Goal: Transaction & Acquisition: Purchase product/service

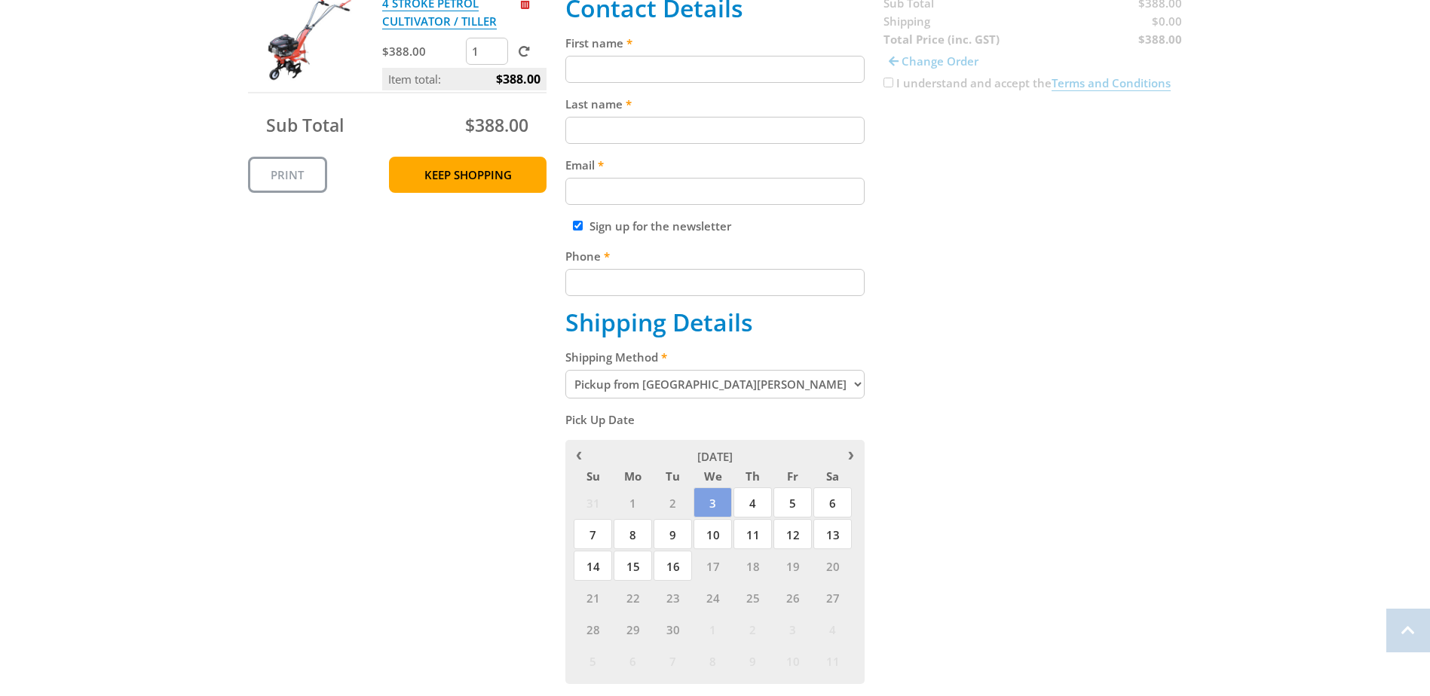
scroll to position [452, 0]
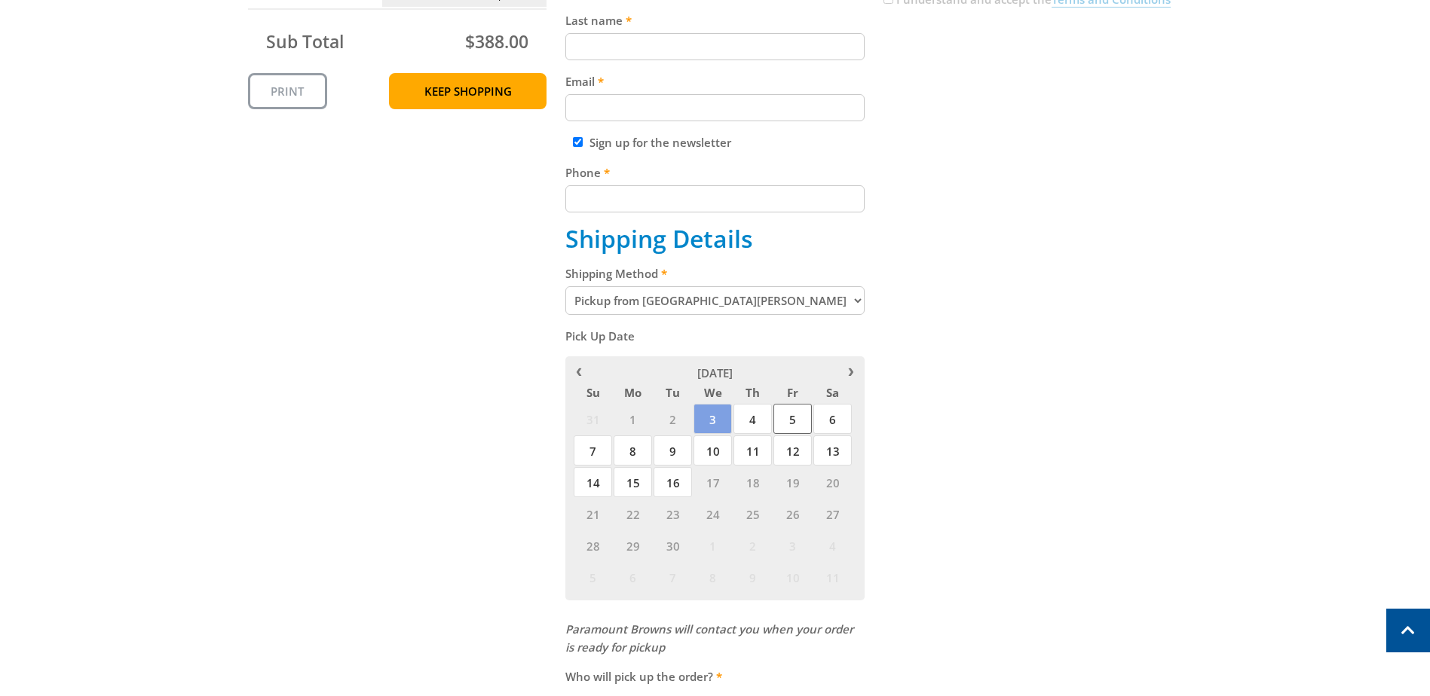
click at [795, 419] on span "5" at bounding box center [792, 419] width 38 height 30
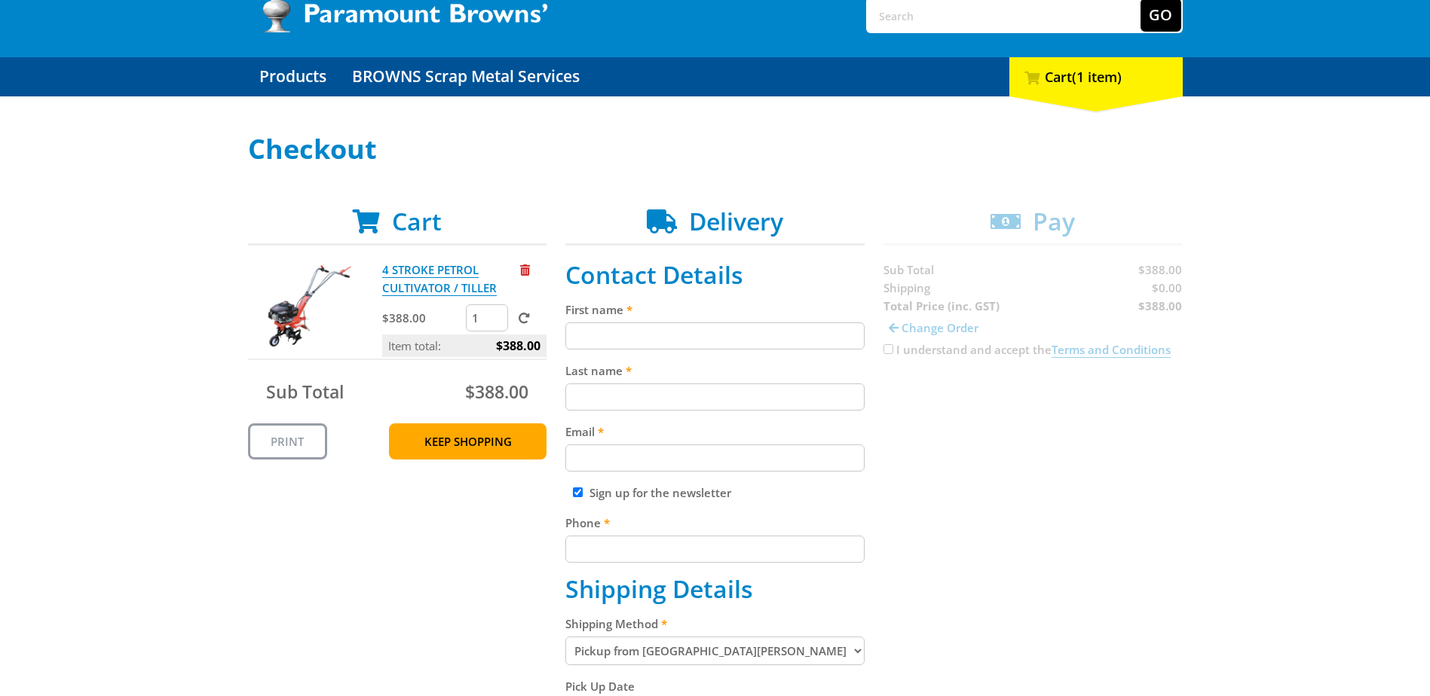
scroll to position [75, 0]
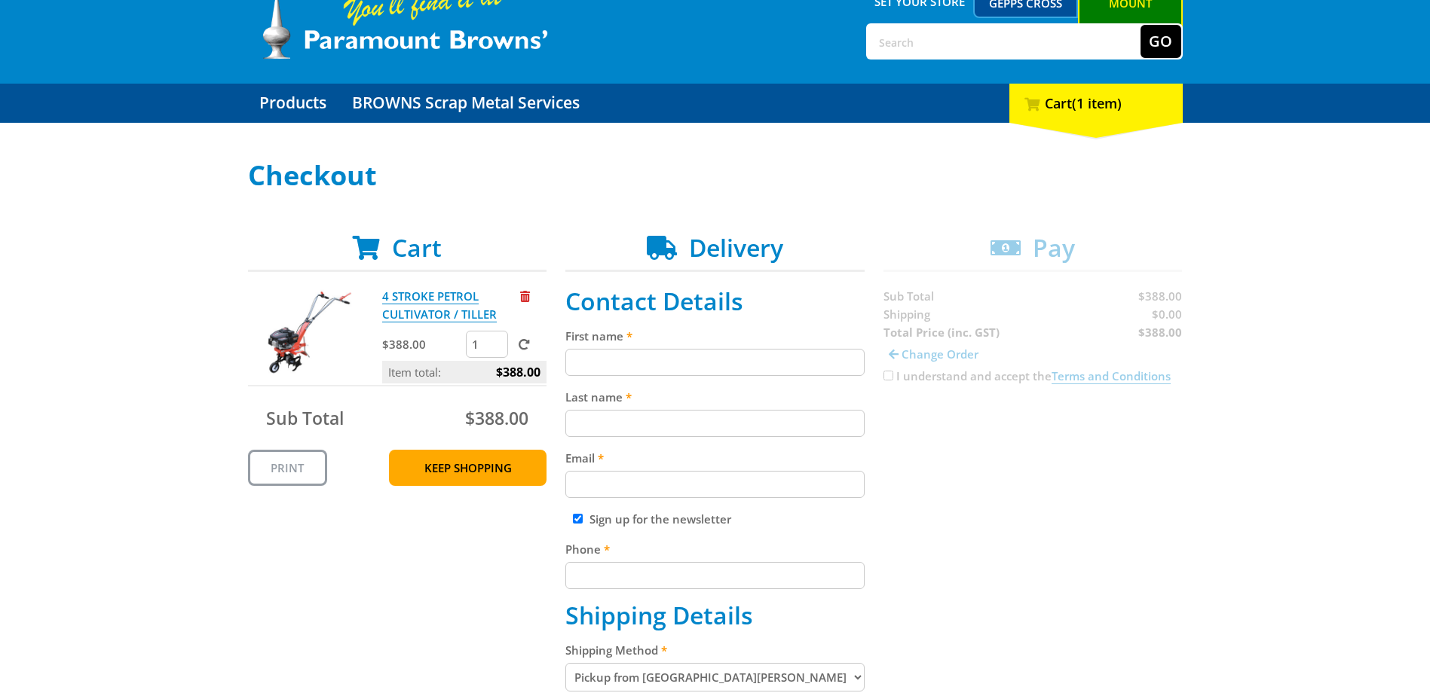
click at [663, 364] on input "First name" at bounding box center [714, 362] width 299 height 27
type input "c"
type input "CARLY"
type input "ALTUS"
click at [657, 485] on input "Email" at bounding box center [714, 484] width 299 height 27
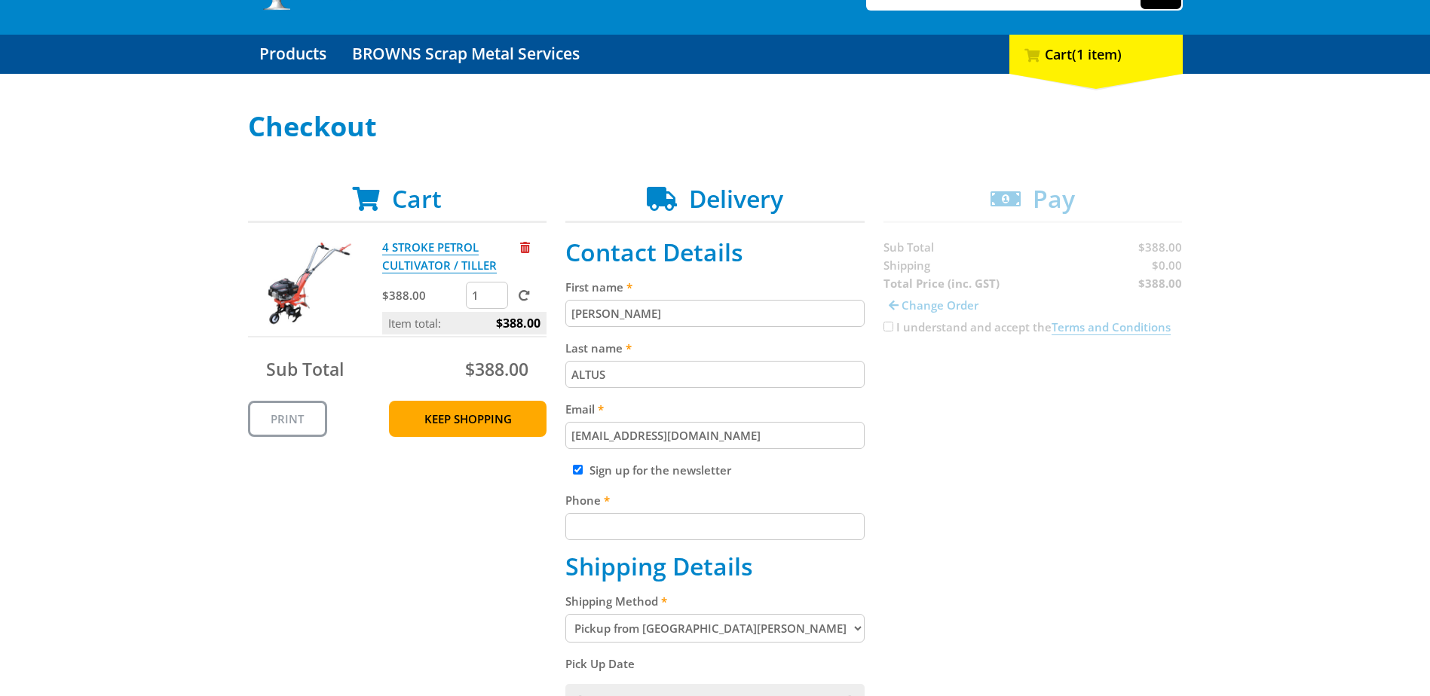
scroll to position [151, 0]
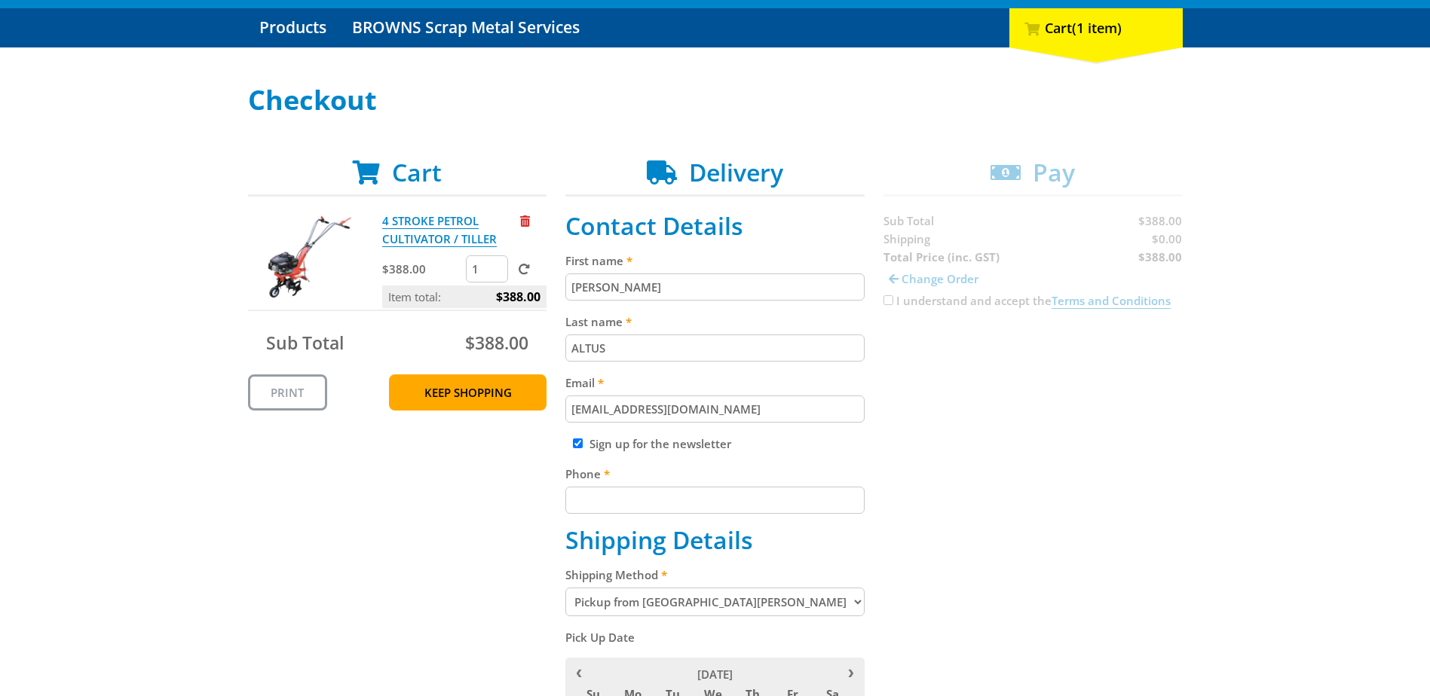
type input "carlyguy@live.com.au"
click at [663, 503] on input "Phone" at bounding box center [714, 500] width 299 height 27
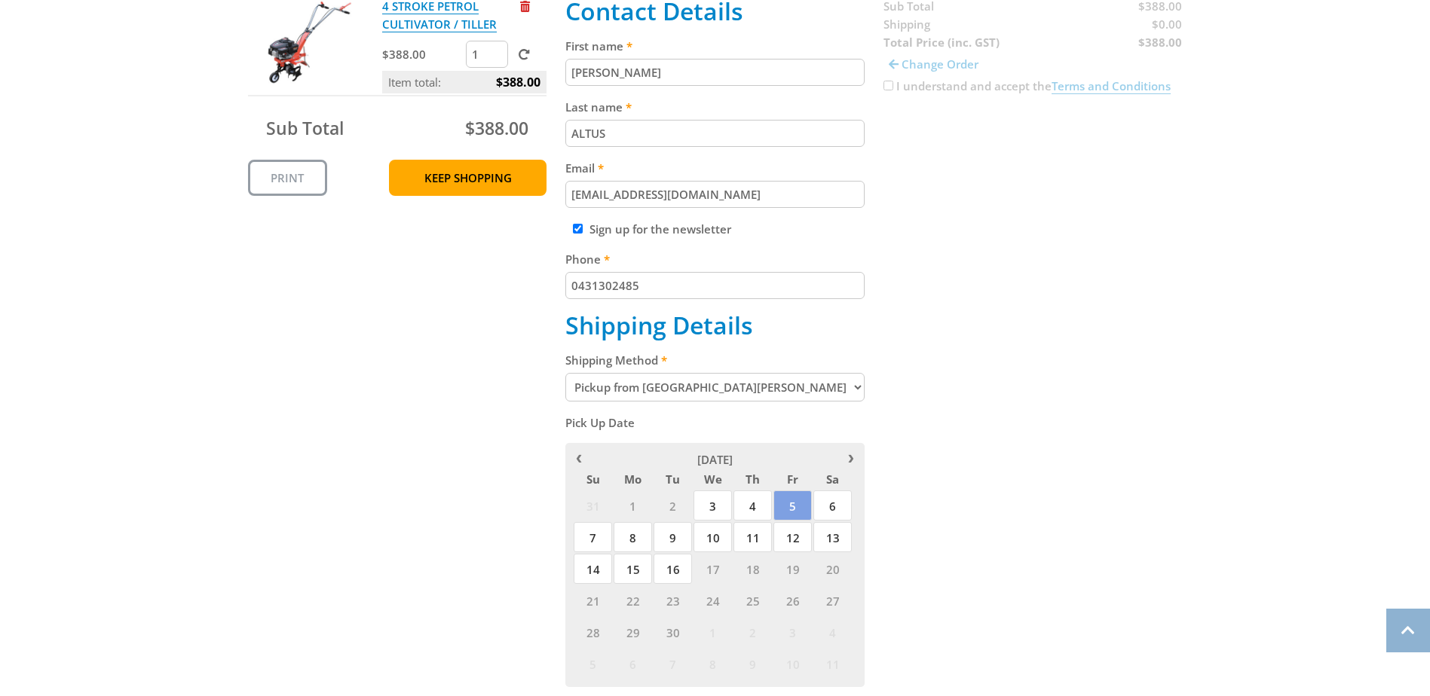
scroll to position [377, 0]
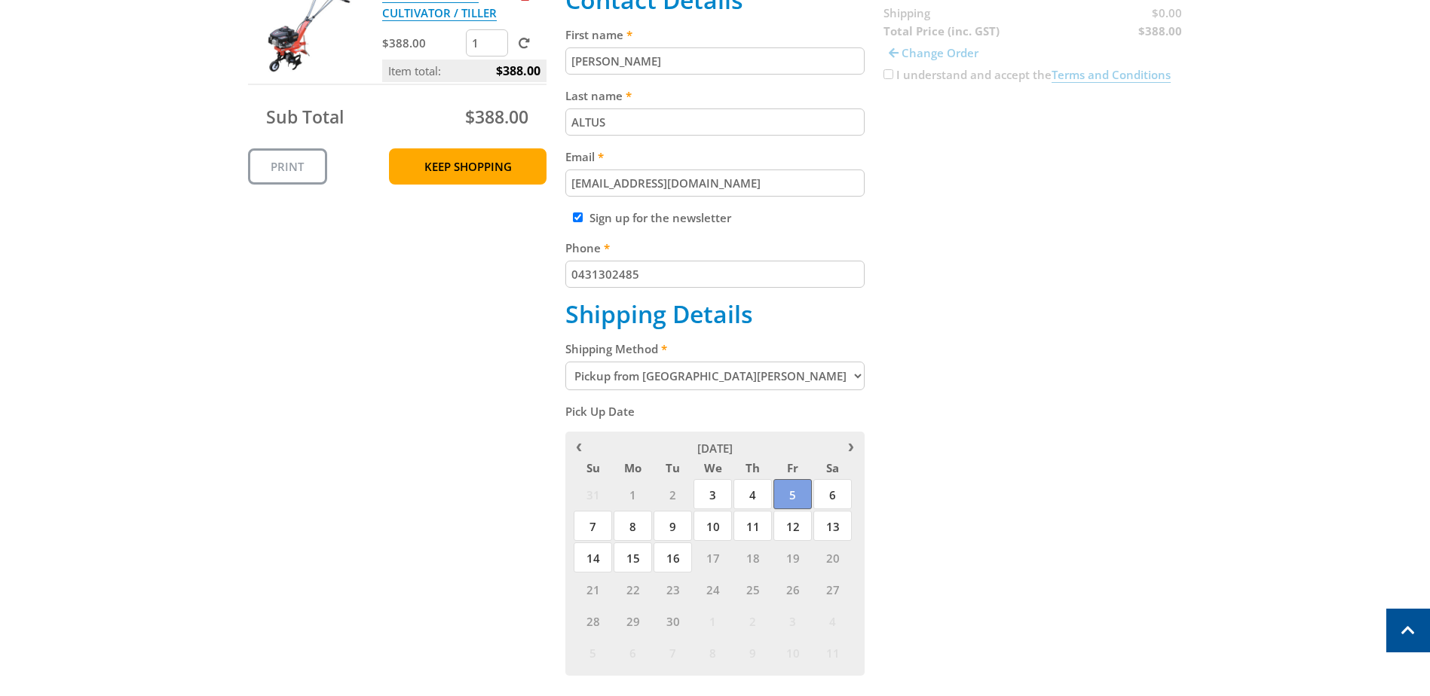
click at [791, 496] on span "5" at bounding box center [792, 494] width 38 height 30
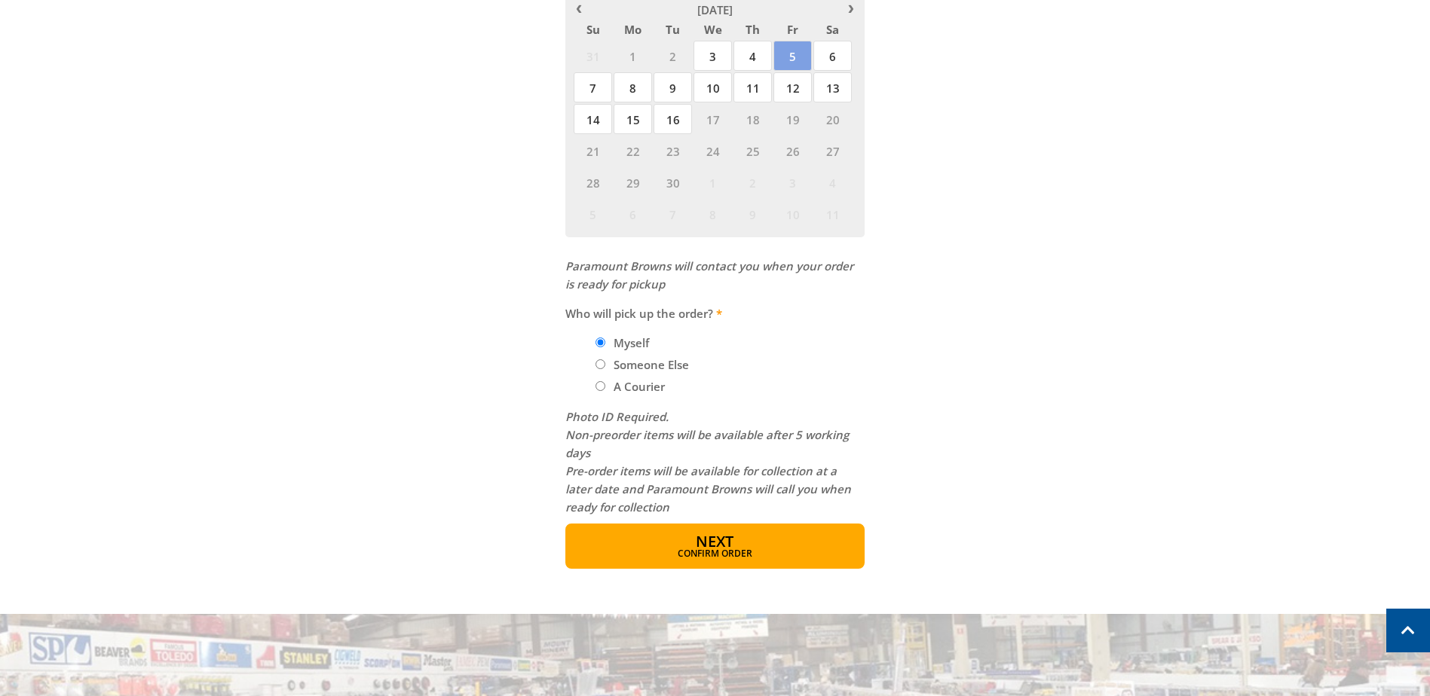
scroll to position [829, 0]
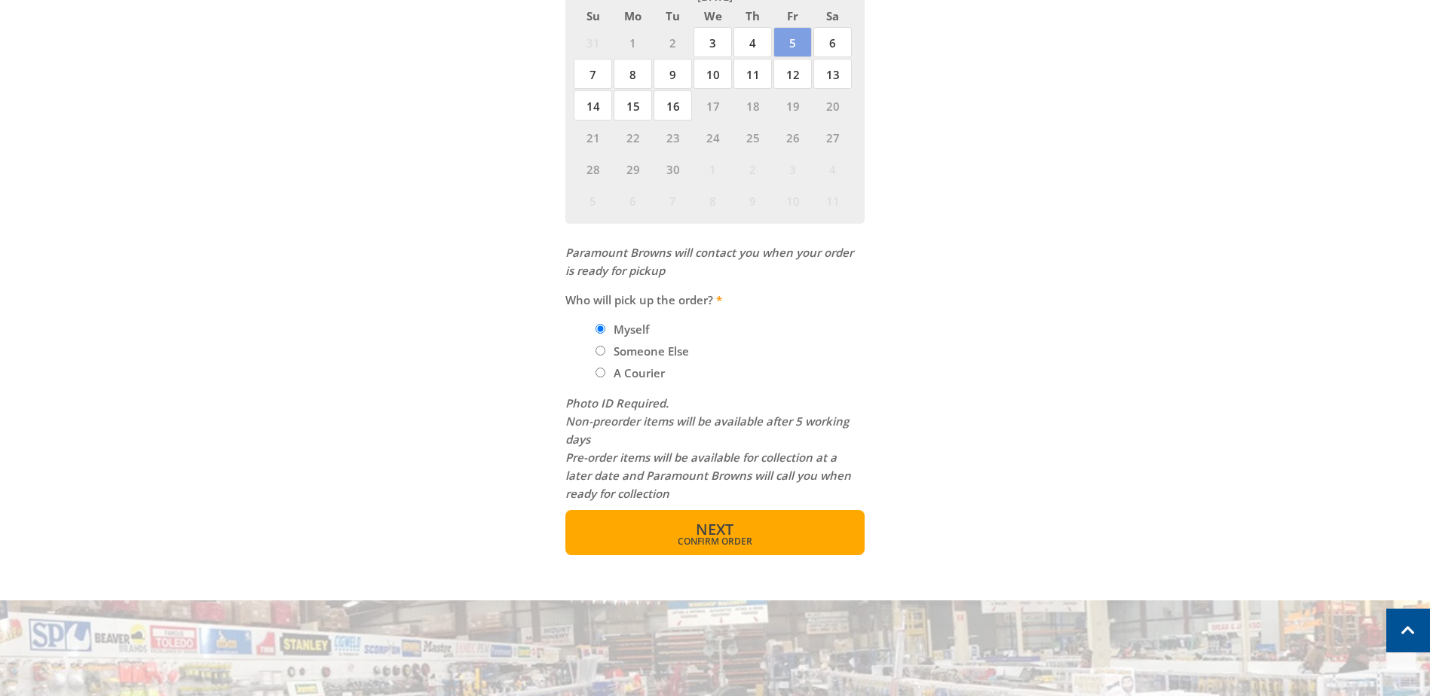
type input "0431302485"
click at [716, 537] on span "Confirm order" at bounding box center [715, 541] width 234 height 9
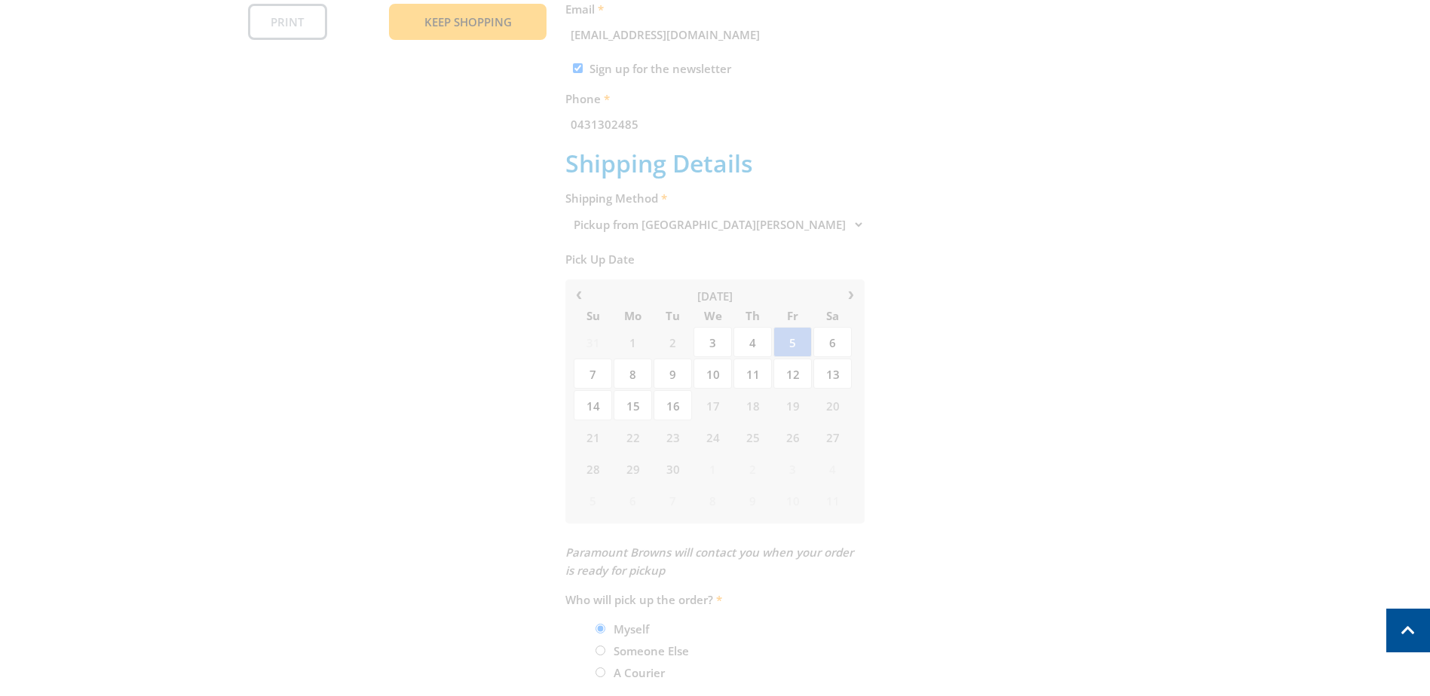
scroll to position [309, 0]
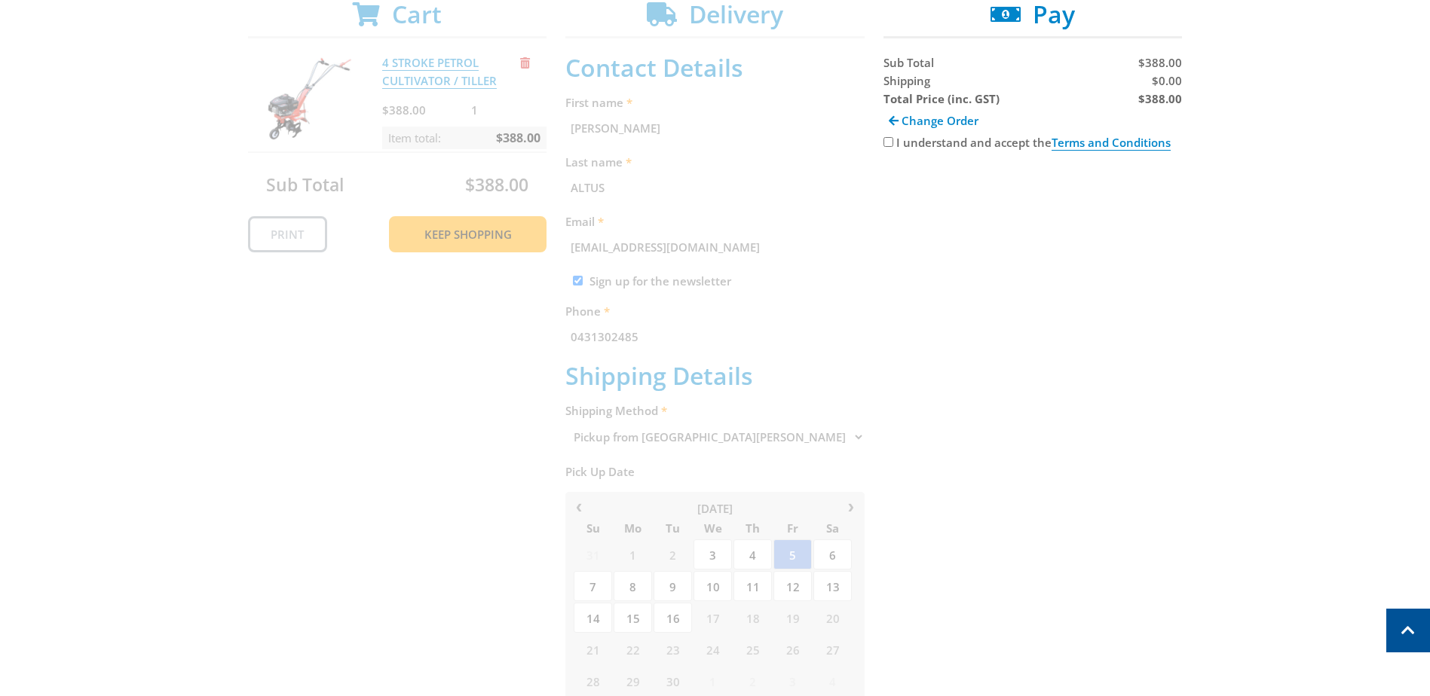
click at [884, 142] on input "I understand and accept the Terms and Conditions" at bounding box center [888, 142] width 10 height 10
checkbox input "true"
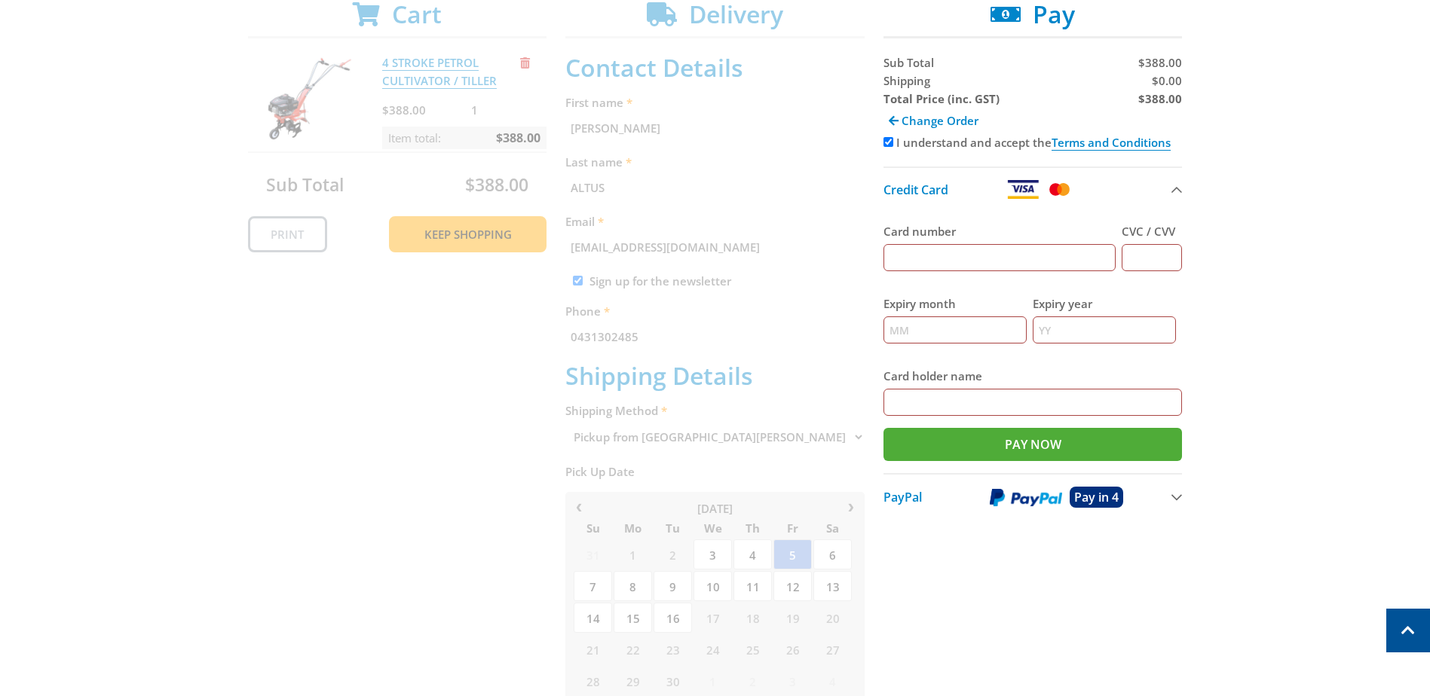
click at [980, 256] on input "Card number" at bounding box center [999, 257] width 233 height 27
type input "4564500701113317"
click at [1134, 261] on input "CVC / CVV" at bounding box center [1152, 257] width 60 height 27
type input "953"
click at [964, 335] on input "Expiry month" at bounding box center [954, 330] width 143 height 27
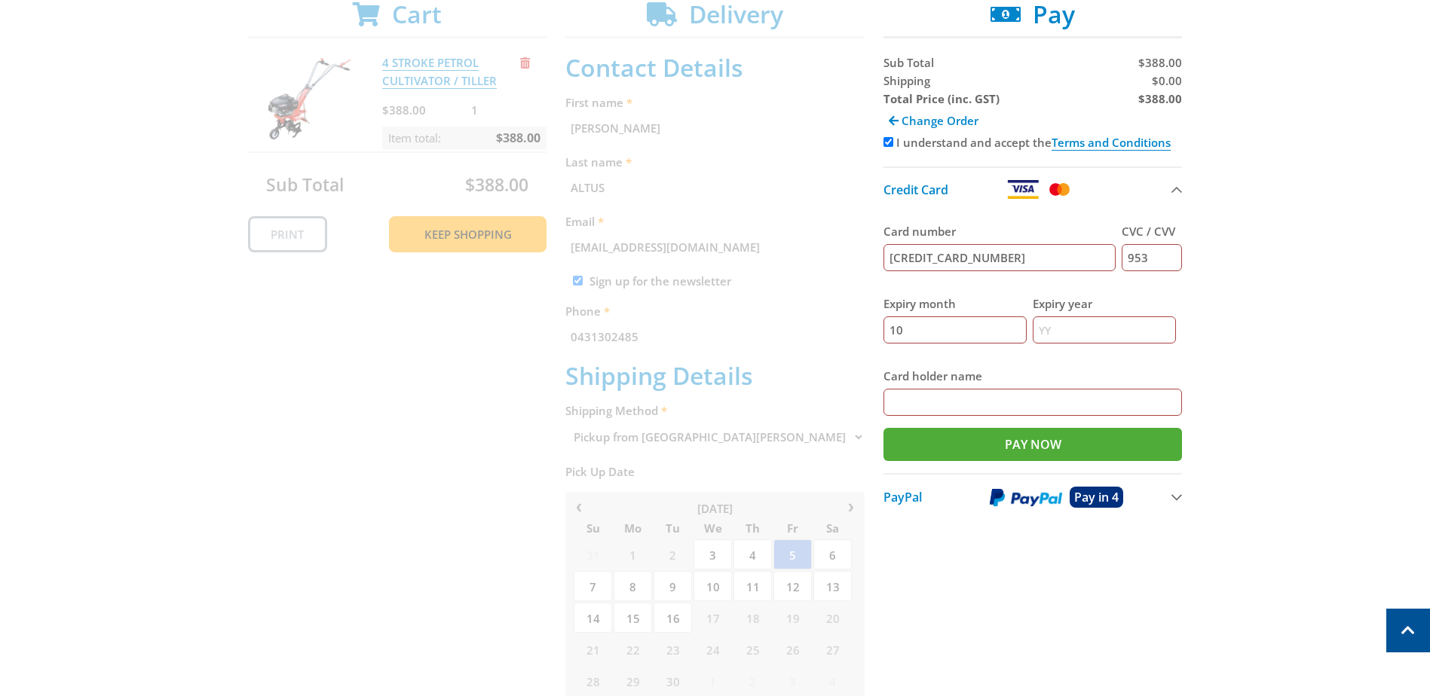
type input "10"
click at [1080, 327] on input "Expiry year" at bounding box center [1104, 330] width 143 height 27
type input "28"
type input "CARLY MARIE ALTUS"
click at [1095, 441] on input "Pay Now" at bounding box center [1032, 444] width 299 height 33
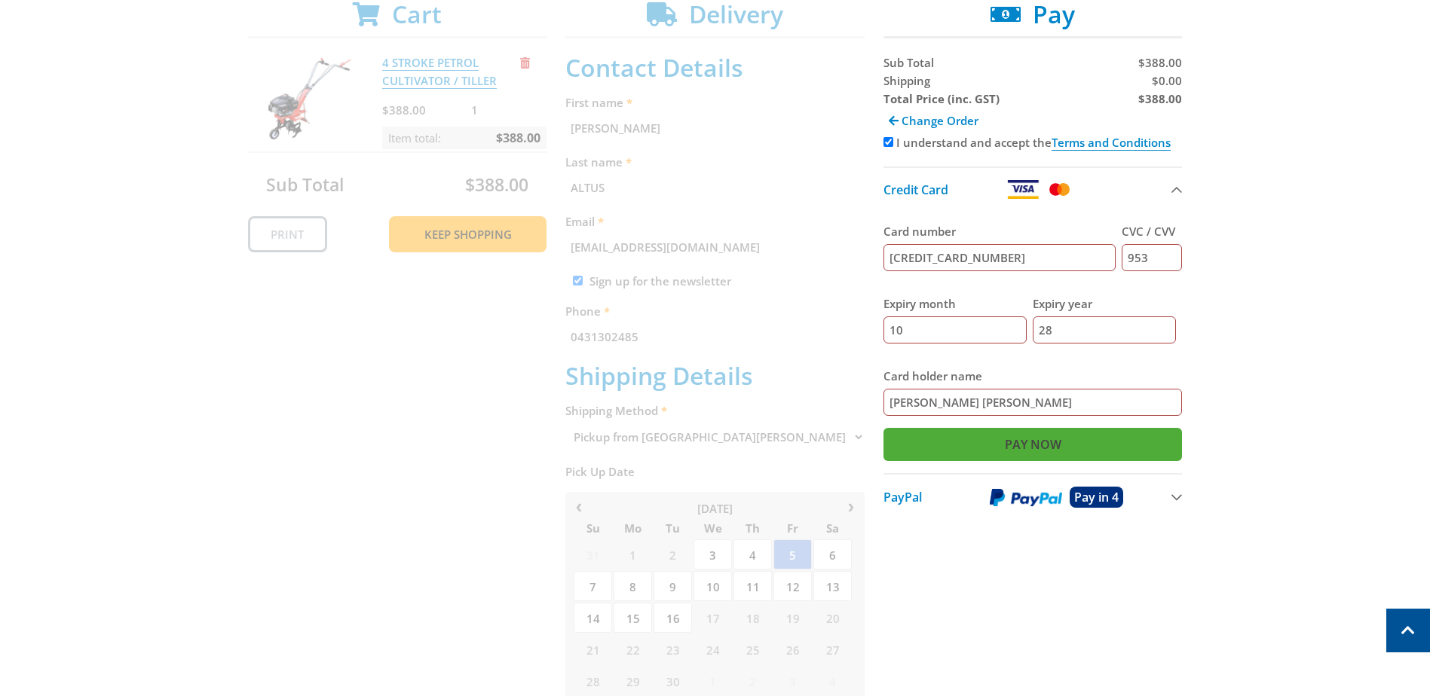
type input "Paying..."
